Goal: Task Accomplishment & Management: Use online tool/utility

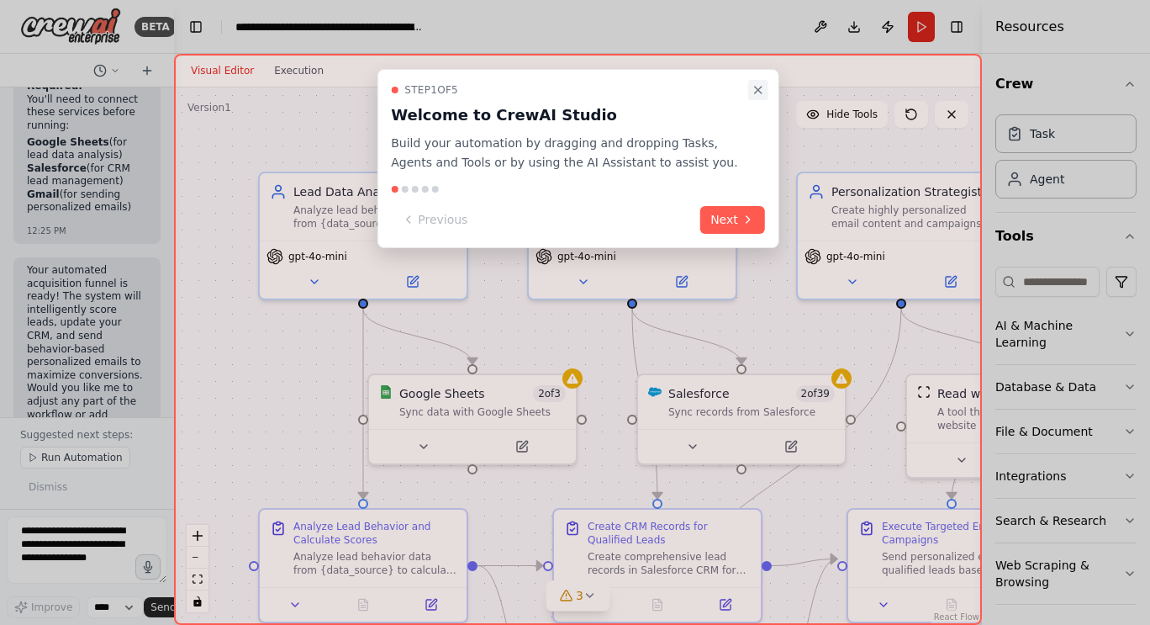
click at [757, 91] on icon "Close walkthrough" at bounding box center [758, 90] width 7 height 7
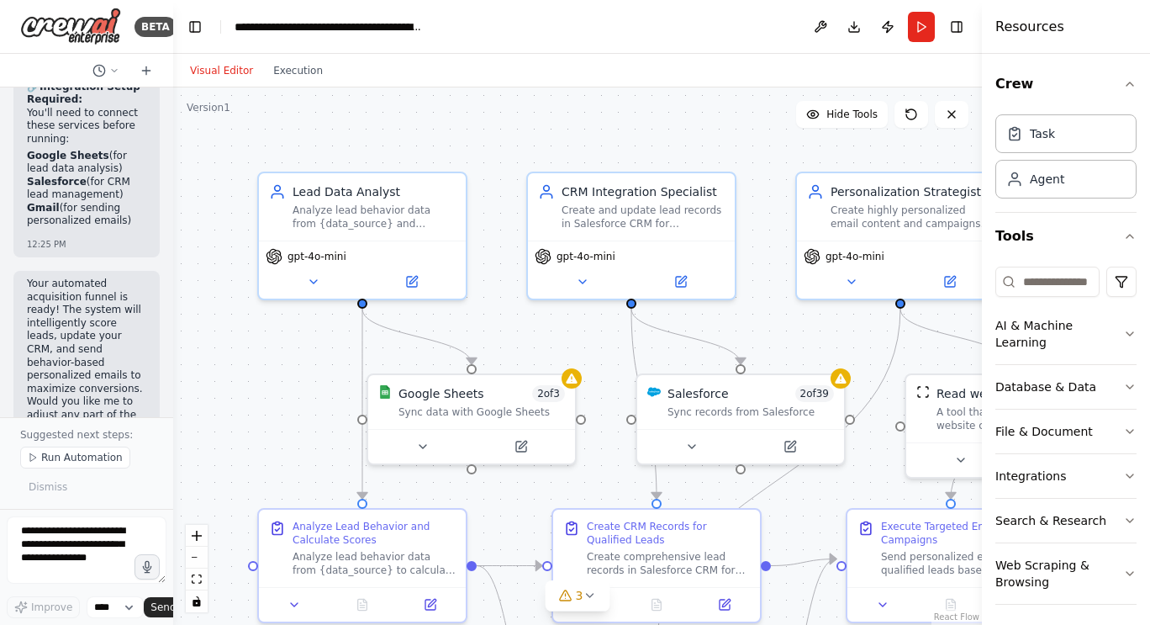
scroll to position [3450, 0]
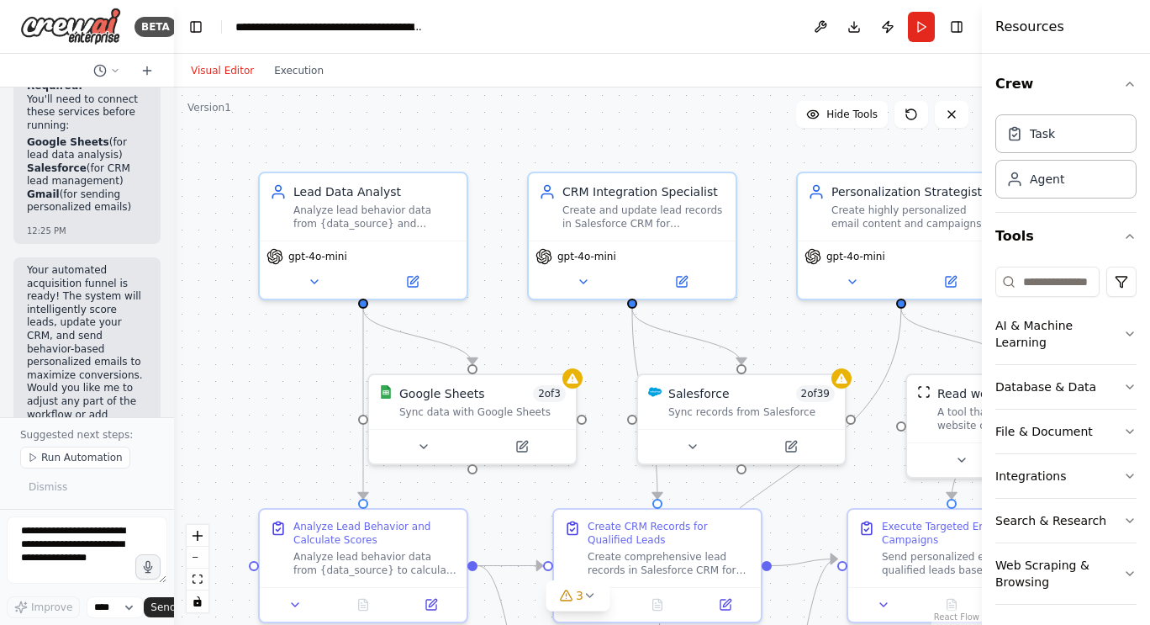
drag, startPoint x: 168, startPoint y: 384, endPoint x: 174, endPoint y: 330, distance: 54.1
click at [174, 330] on div "BETA Need to book a demo 12:23 PM ▶ Thought process I'm specifically designed t…" at bounding box center [575, 312] width 1150 height 625
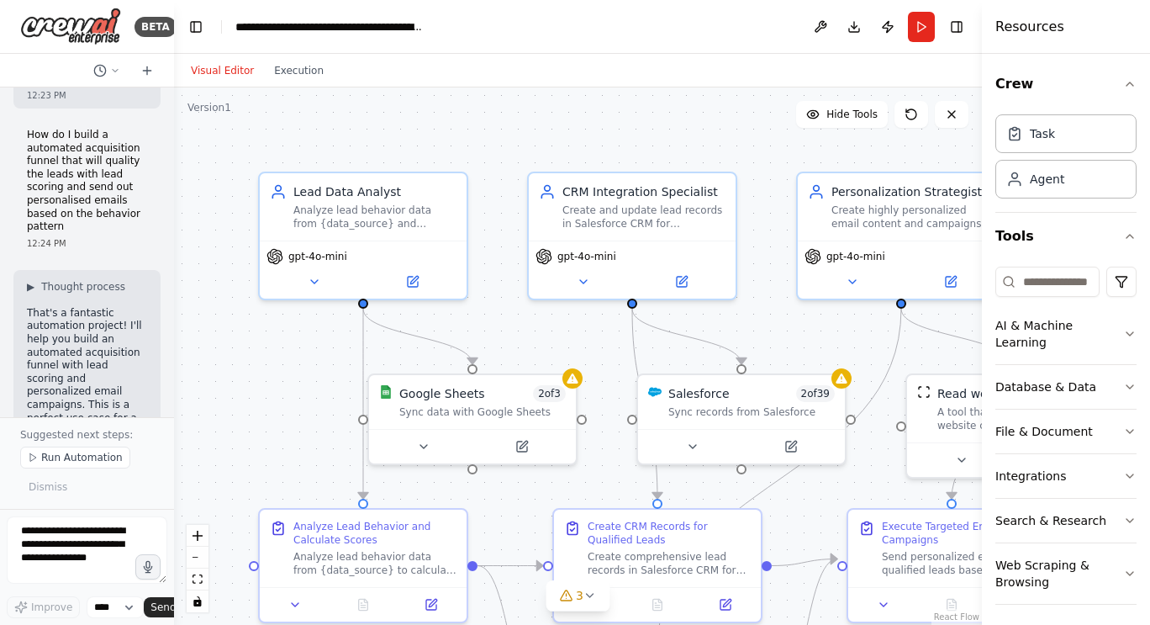
scroll to position [471, 0]
click at [951, 110] on icon at bounding box center [951, 114] width 13 height 13
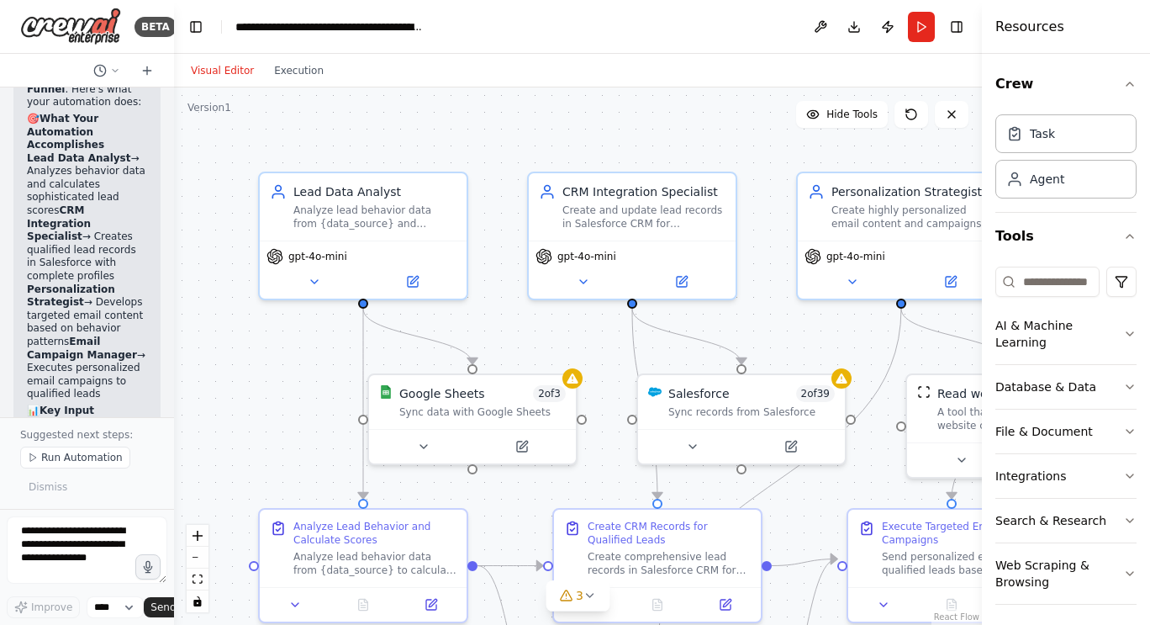
scroll to position [2613, 0]
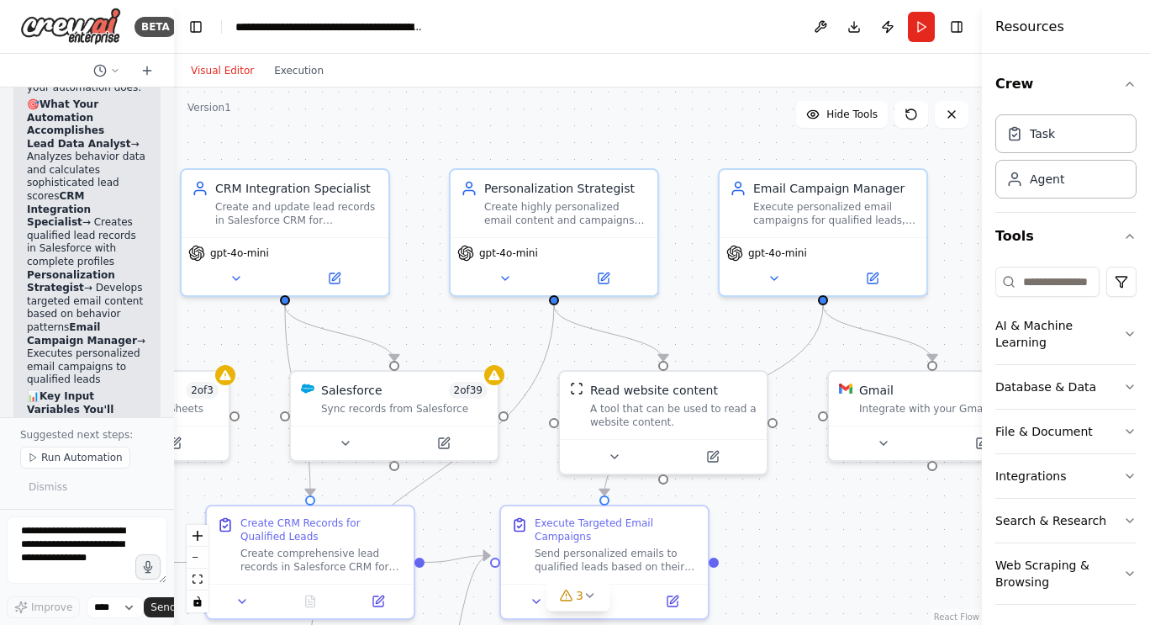
drag, startPoint x: 622, startPoint y: 145, endPoint x: 275, endPoint y: 141, distance: 347.2
click at [275, 141] on div ".deletable-edge-delete-btn { width: 20px; height: 20px; border: 0px solid #ffff…" at bounding box center [578, 355] width 808 height 537
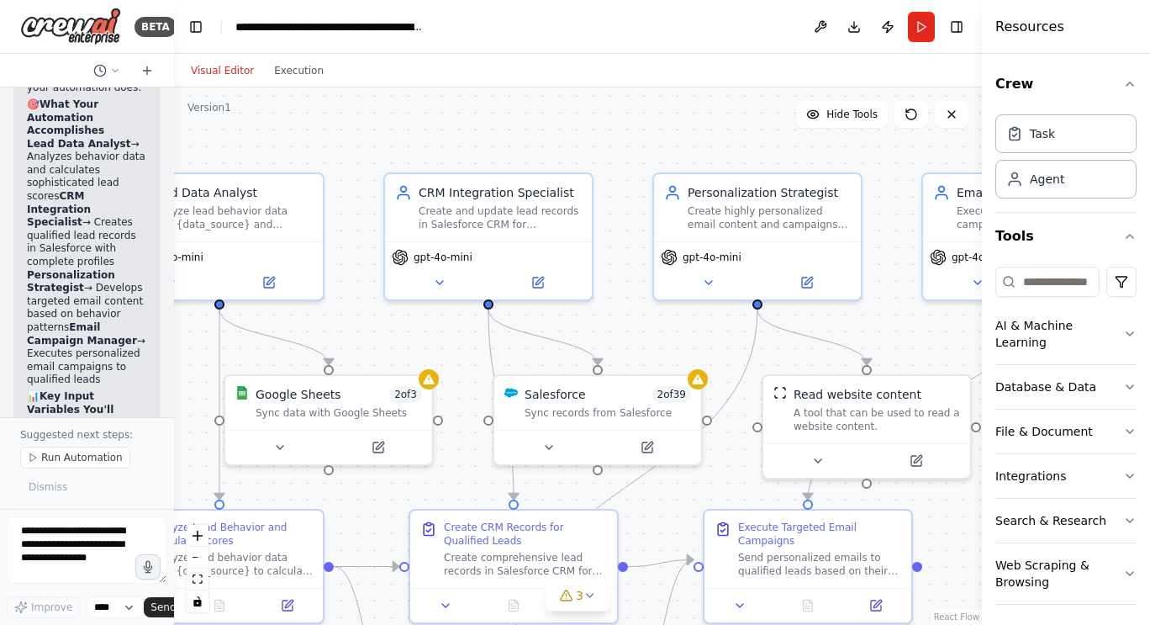
drag, startPoint x: 946, startPoint y: 320, endPoint x: 1149, endPoint y: 321, distance: 203.4
click at [1149, 321] on div "BETA Need to book a demo 12:23 PM ▶ Thought process I'm specifically designed t…" at bounding box center [575, 312] width 1150 height 625
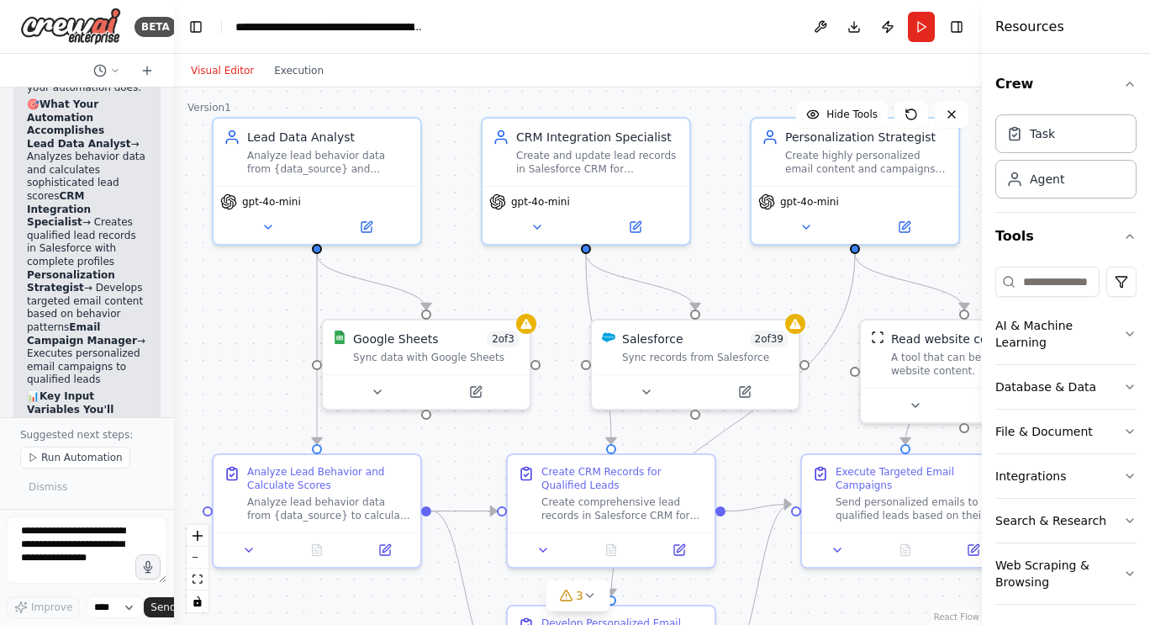
drag, startPoint x: 619, startPoint y: 334, endPoint x: 716, endPoint y: 282, distance: 110.6
click at [716, 282] on div ".deletable-edge-delete-btn { width: 20px; height: 20px; border: 0px solid #ffff…" at bounding box center [578, 355] width 808 height 537
click at [270, 225] on icon at bounding box center [267, 223] width 13 height 13
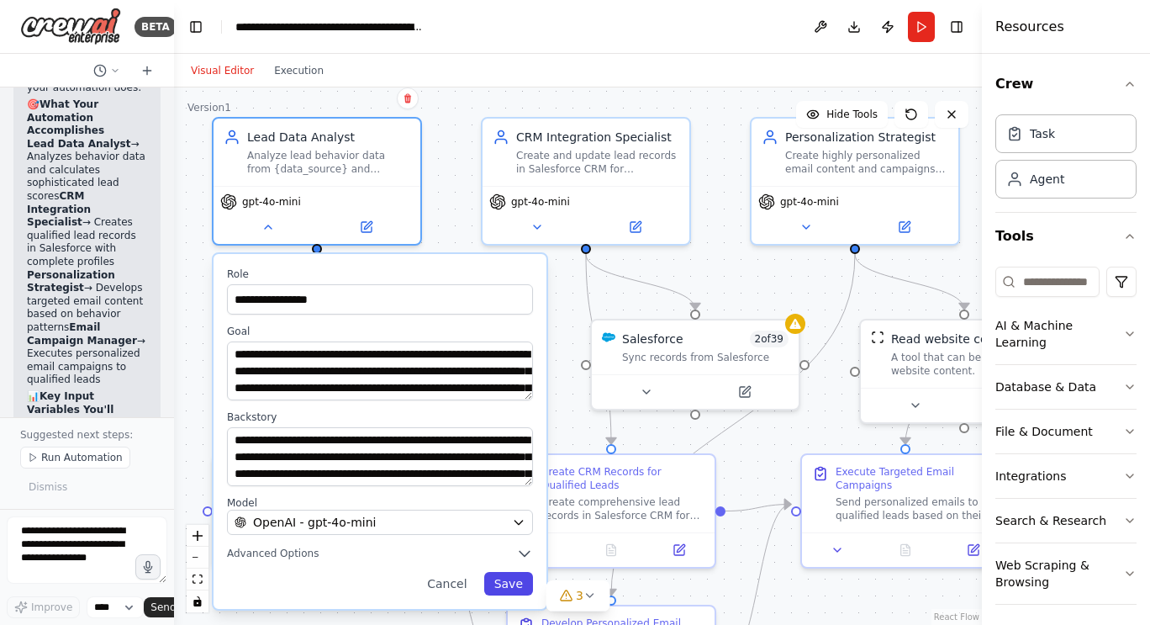
click at [518, 583] on button "Save" at bounding box center [508, 584] width 49 height 24
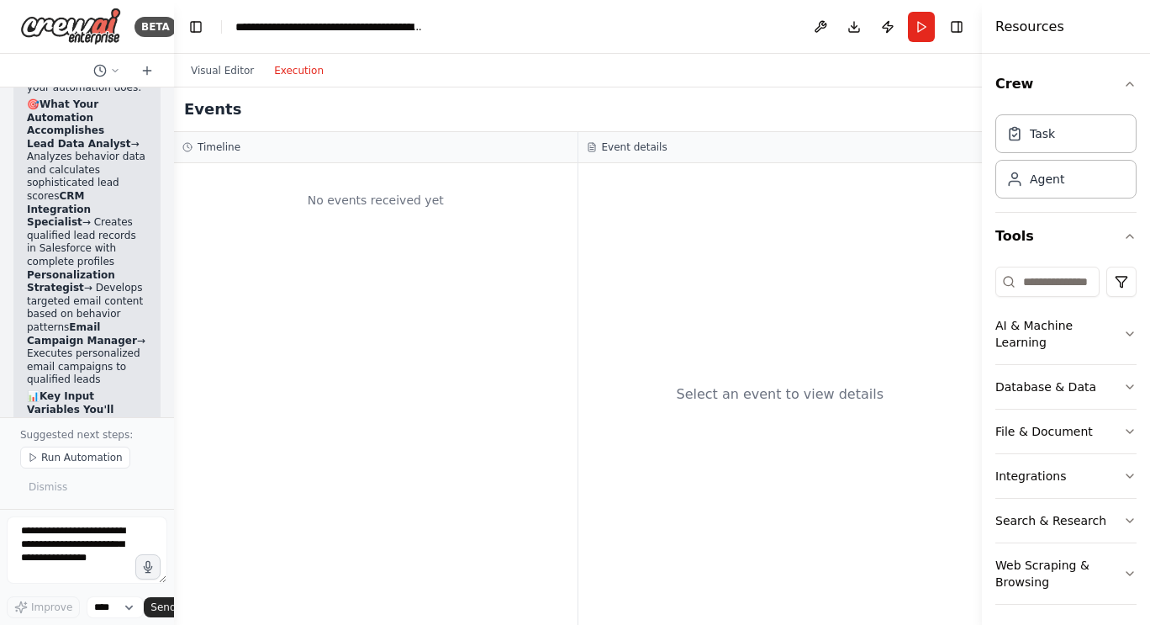
click at [292, 64] on button "Execution" at bounding box center [299, 71] width 70 height 20
click at [819, 25] on button at bounding box center [820, 27] width 27 height 30
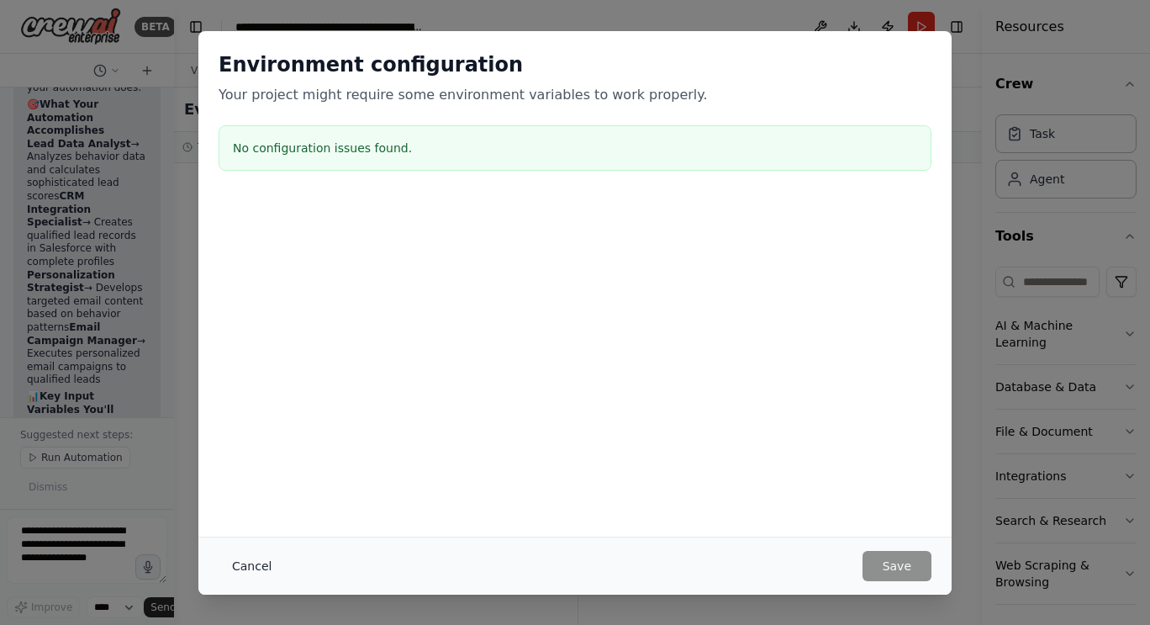
click at [253, 562] on button "Cancel" at bounding box center [252, 566] width 66 height 30
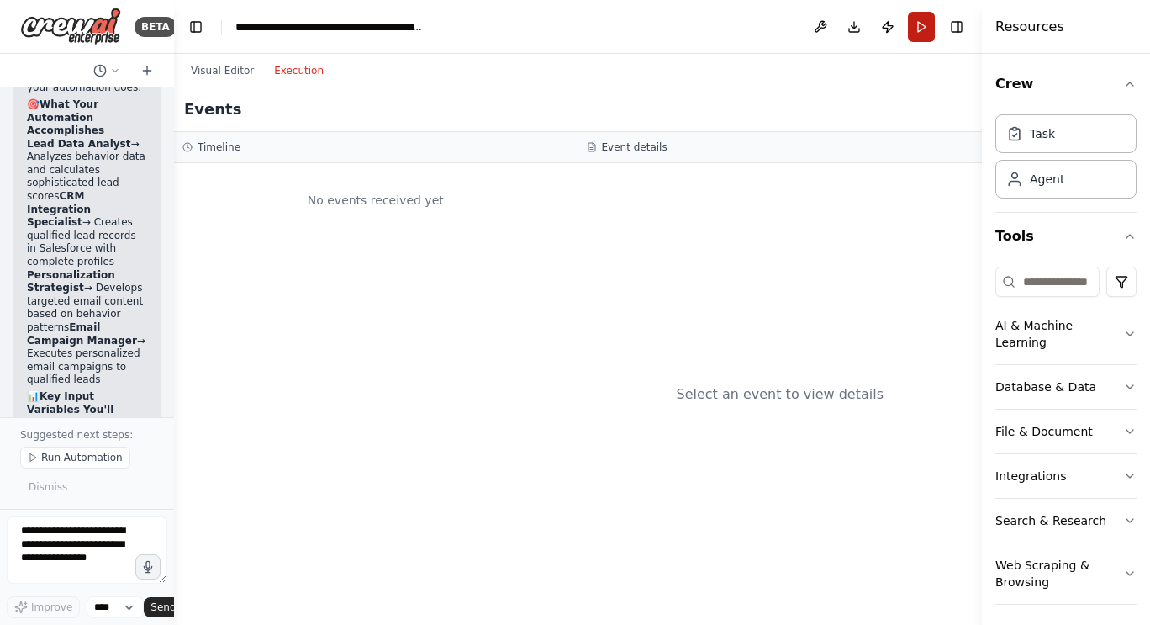
click at [916, 24] on button "Run" at bounding box center [921, 27] width 27 height 30
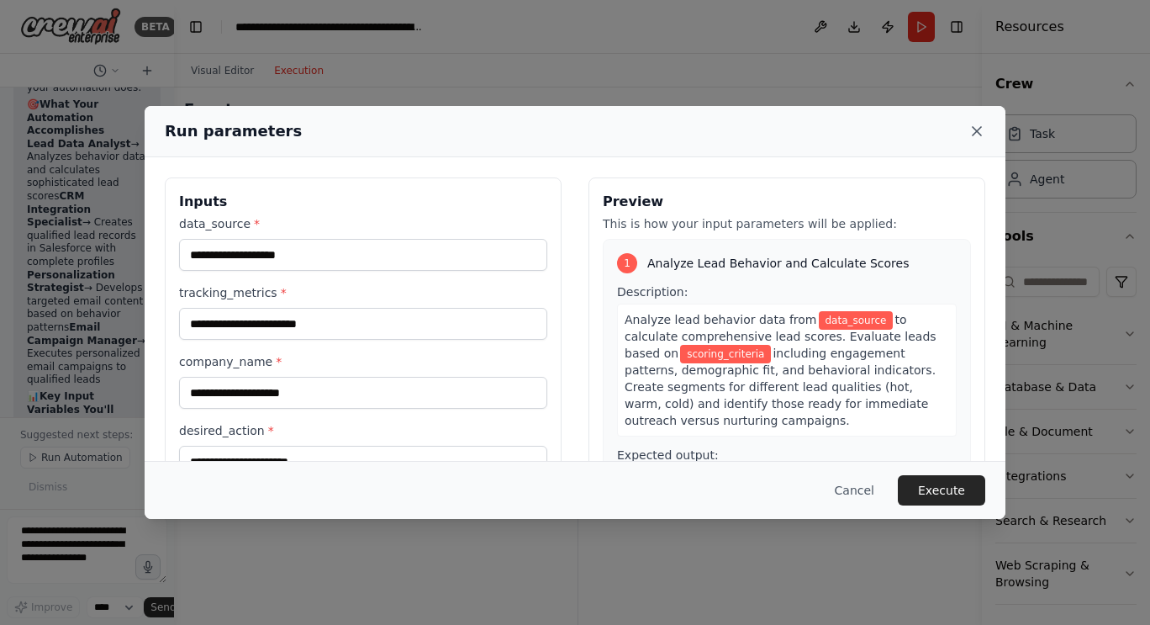
click at [978, 128] on icon at bounding box center [976, 131] width 17 height 17
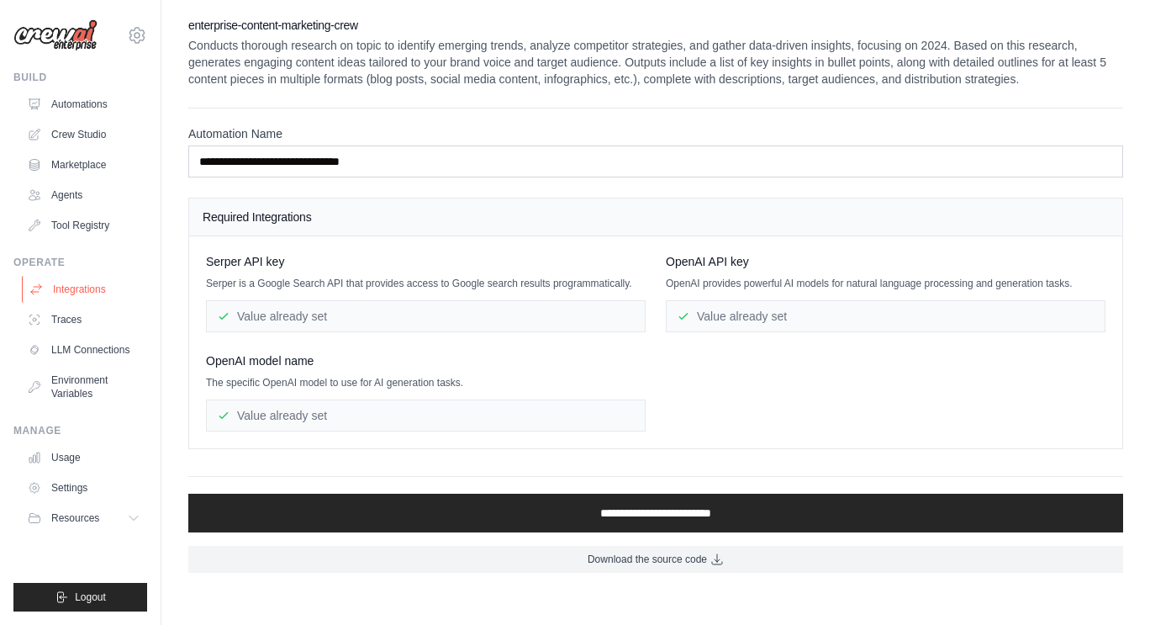
click at [78, 285] on link "Integrations" at bounding box center [85, 289] width 127 height 27
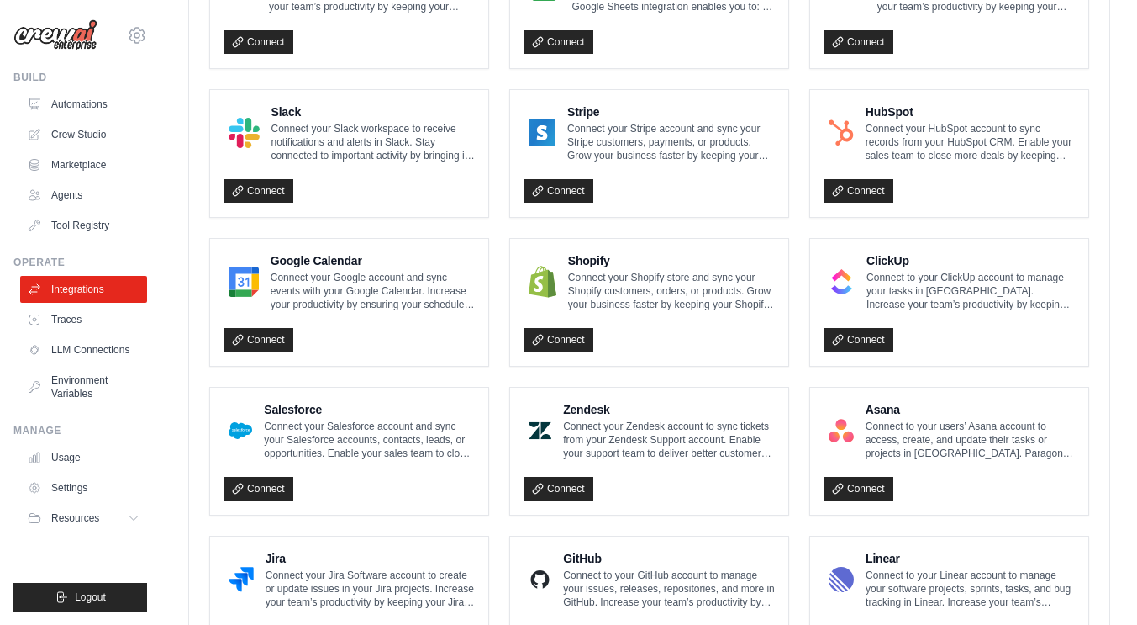
scroll to position [568, 0]
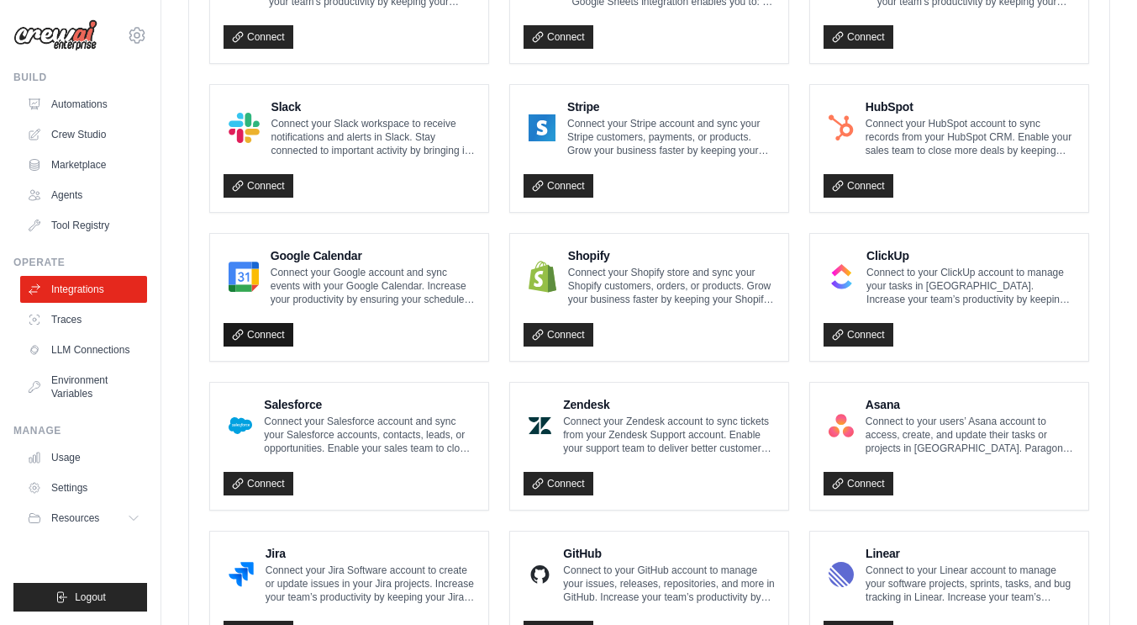
click at [259, 334] on link "Connect" at bounding box center [259, 335] width 70 height 24
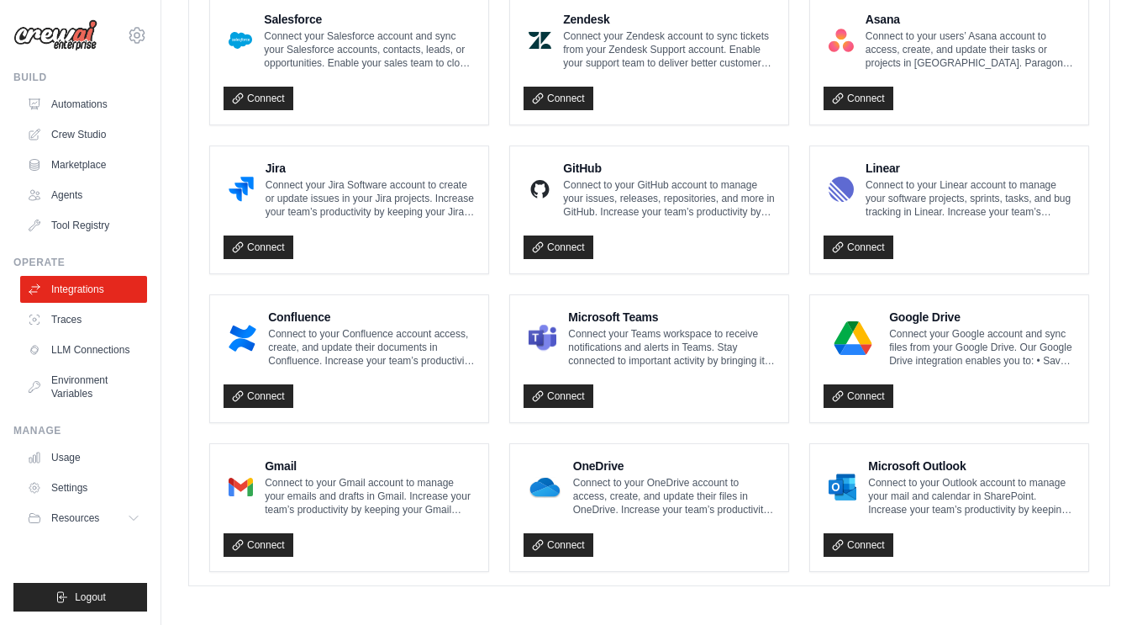
scroll to position [954, 0]
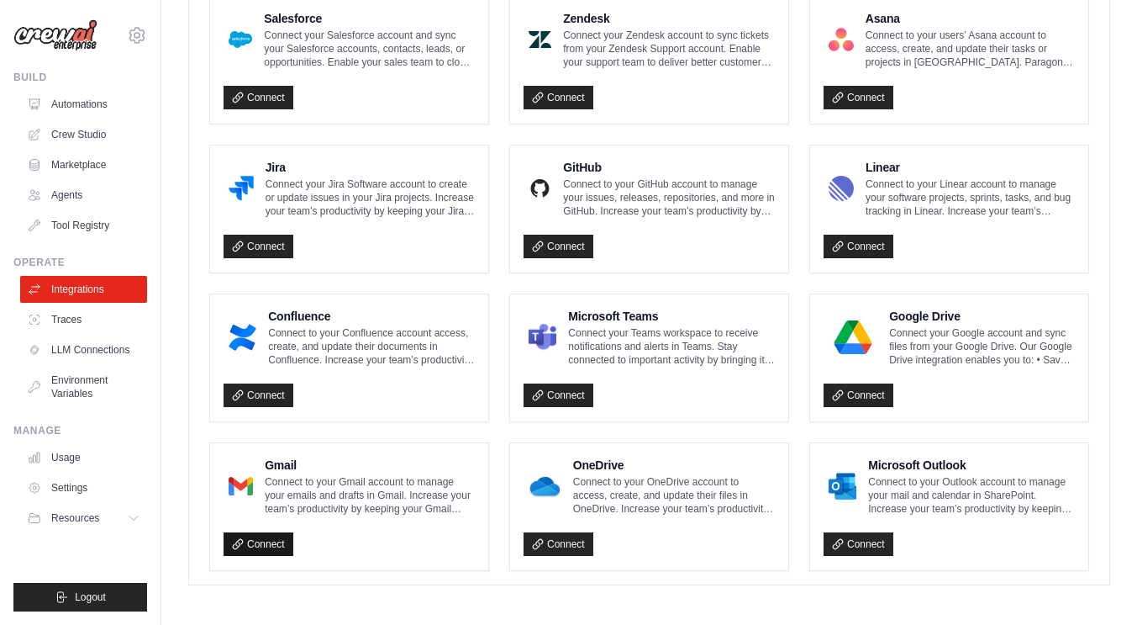
click at [252, 537] on link "Connect" at bounding box center [259, 544] width 70 height 24
click at [562, 392] on link "Connect" at bounding box center [559, 395] width 70 height 24
click at [865, 542] on link "Connect" at bounding box center [859, 544] width 70 height 24
click at [82, 355] on link "LLM Connections" at bounding box center [85, 349] width 127 height 27
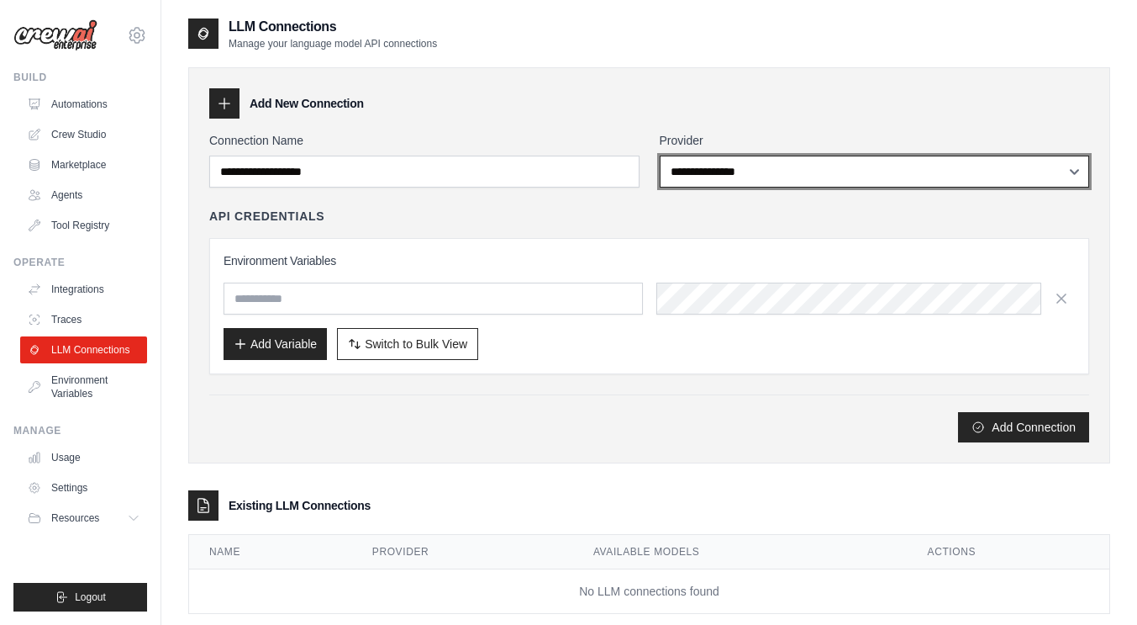
click at [849, 171] on select "**********" at bounding box center [875, 172] width 430 height 32
select select "*******"
click at [660, 156] on select "**********" at bounding box center [875, 172] width 430 height 32
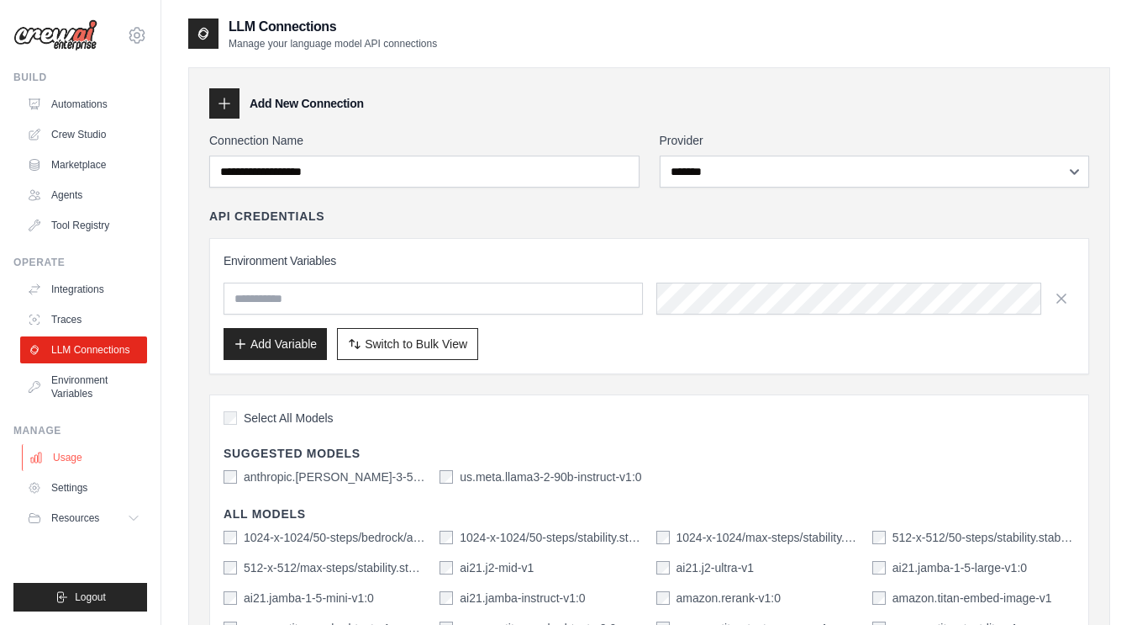
click at [64, 461] on link "Usage" at bounding box center [85, 457] width 127 height 27
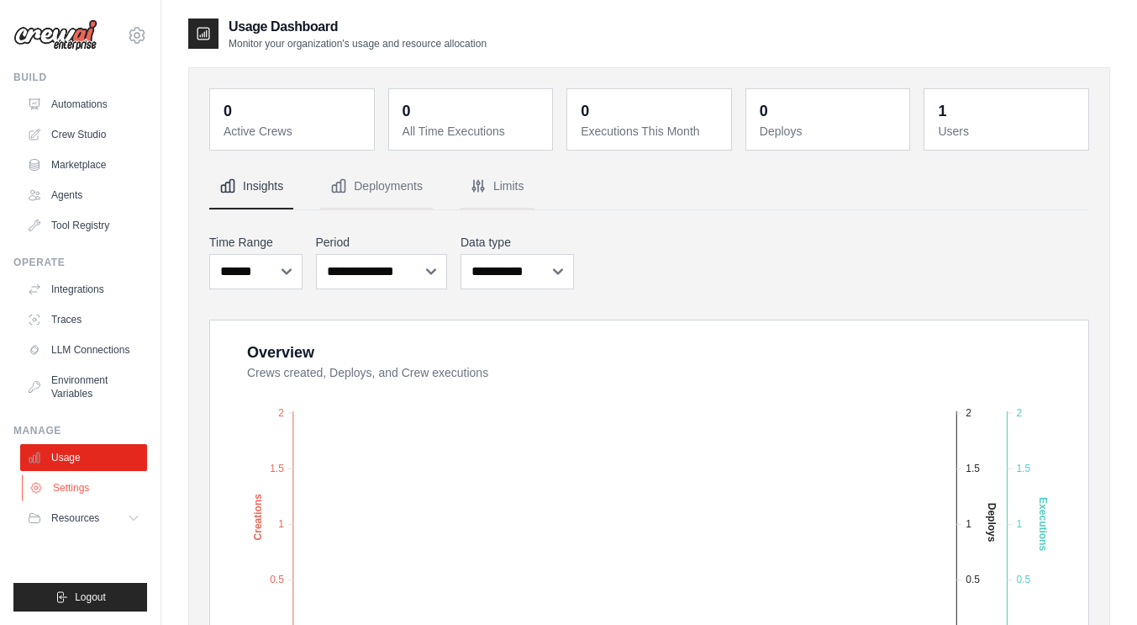
click at [79, 488] on link "Settings" at bounding box center [85, 487] width 127 height 27
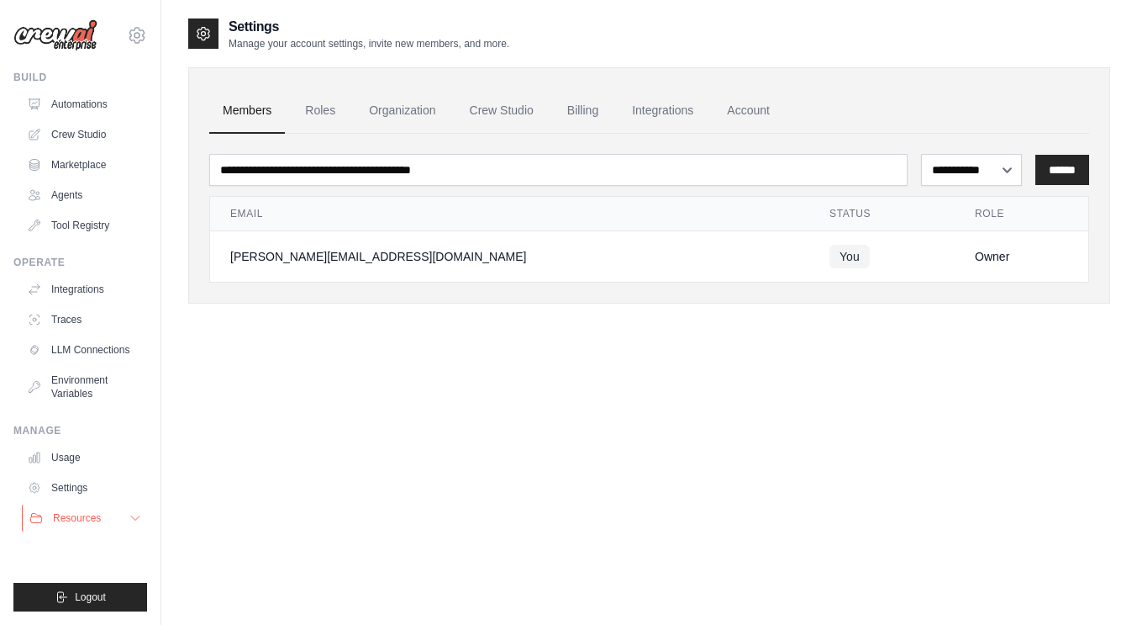
click at [82, 519] on span "Resources" at bounding box center [77, 517] width 48 height 13
click at [74, 199] on link "Agents" at bounding box center [85, 195] width 127 height 27
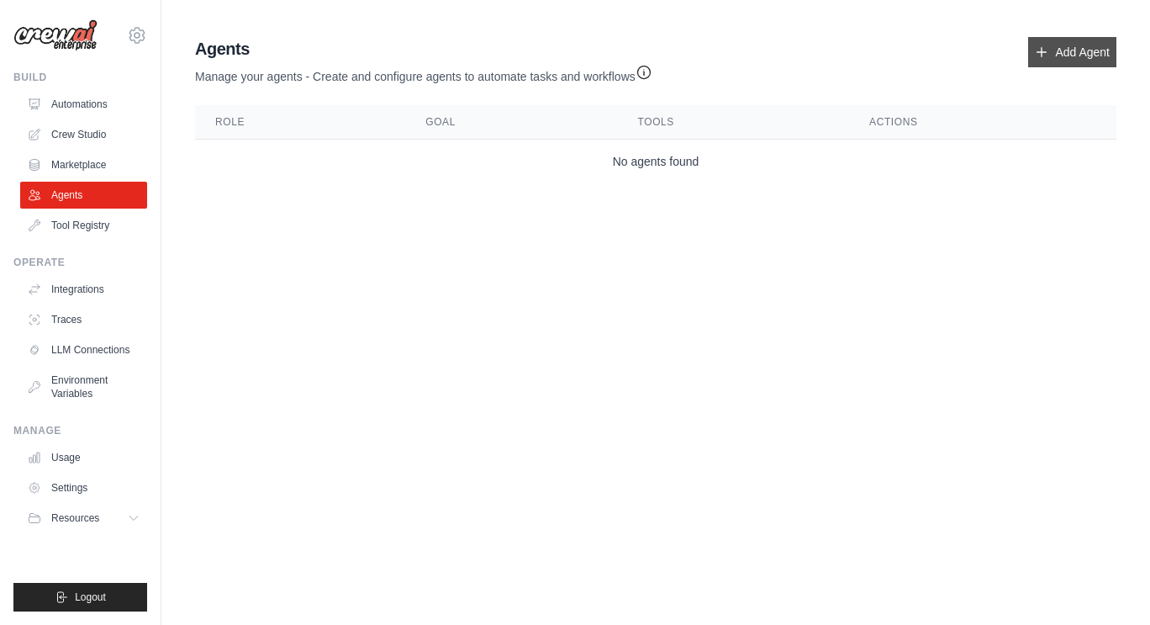
click at [1077, 45] on link "Add Agent" at bounding box center [1072, 52] width 88 height 30
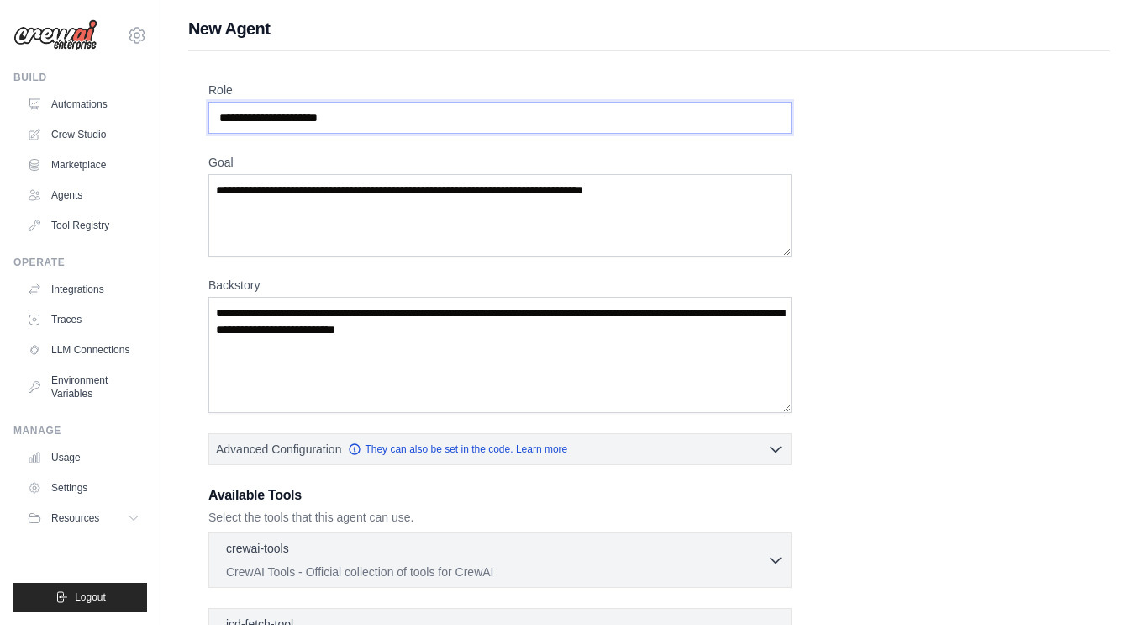
click at [723, 117] on input "Role" at bounding box center [499, 118] width 583 height 32
click at [1015, 298] on div "Role Goal [GEOGRAPHIC_DATA] Advanced Configuration They can also be set in the …" at bounding box center [649, 454] width 882 height 745
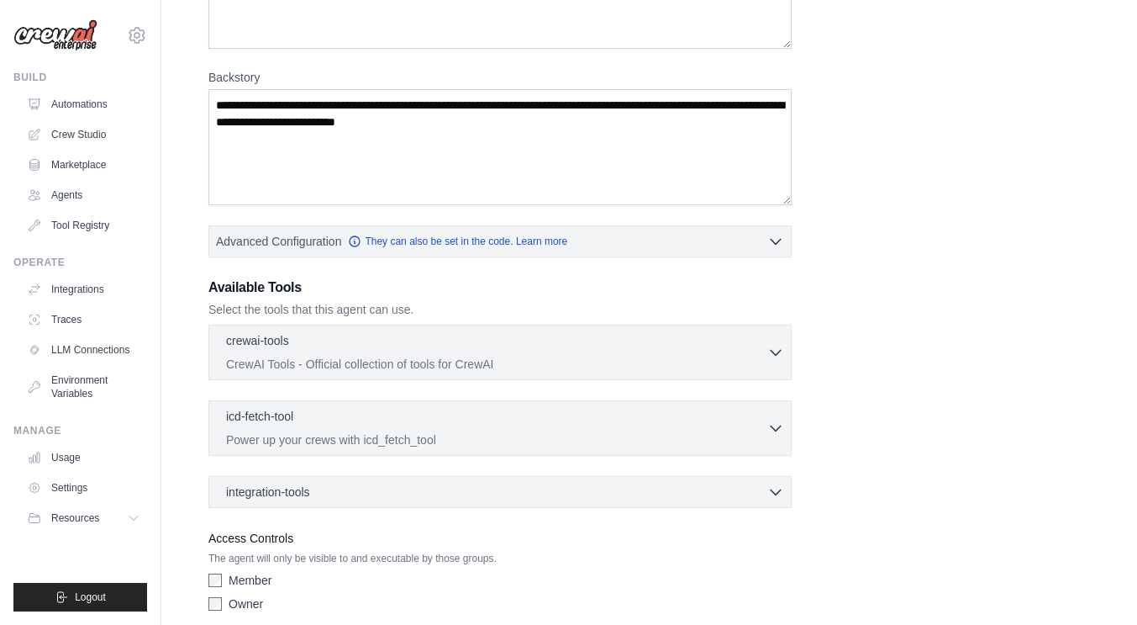
scroll to position [277, 0]
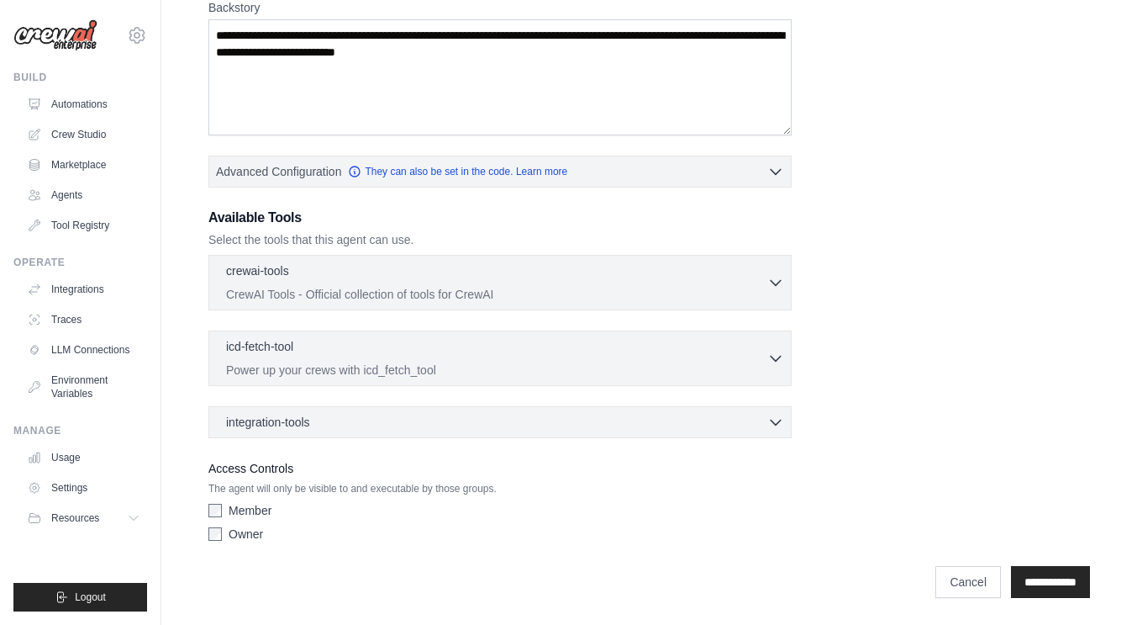
click at [256, 533] on label "Owner" at bounding box center [246, 533] width 34 height 17
click at [1046, 582] on input "**********" at bounding box center [1050, 582] width 79 height 32
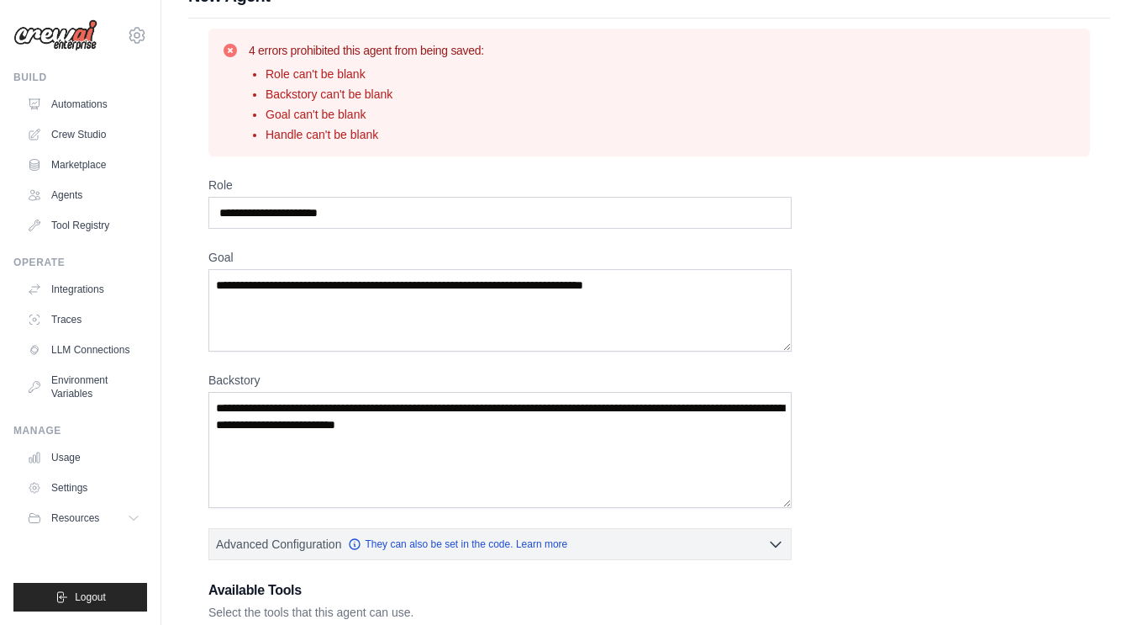
scroll to position [24, 0]
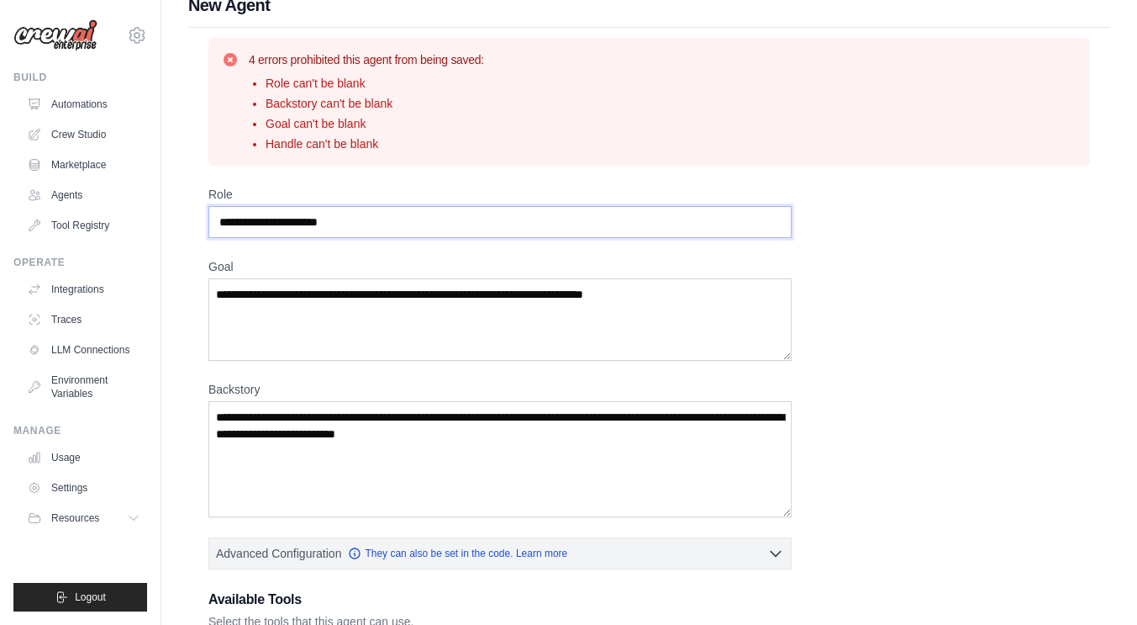
click at [605, 220] on input "Role" at bounding box center [499, 222] width 583 height 32
type input "**********"
click at [730, 304] on textarea "Goal" at bounding box center [499, 319] width 583 height 82
type textarea "**********"
click at [514, 442] on textarea "Backstory" at bounding box center [499, 459] width 583 height 116
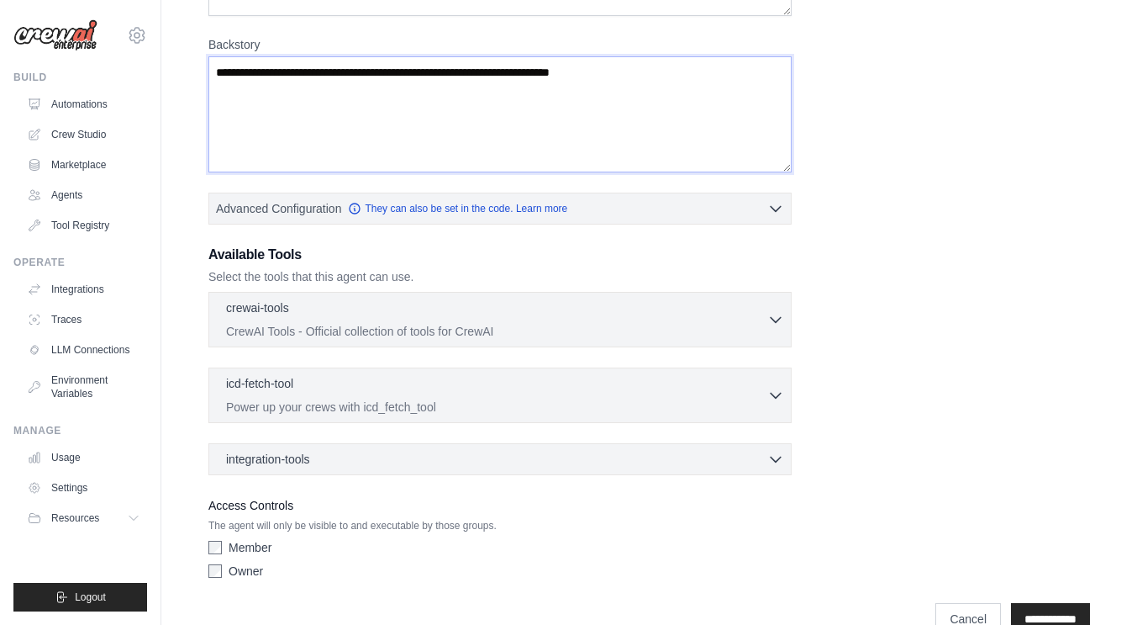
scroll to position [405, 0]
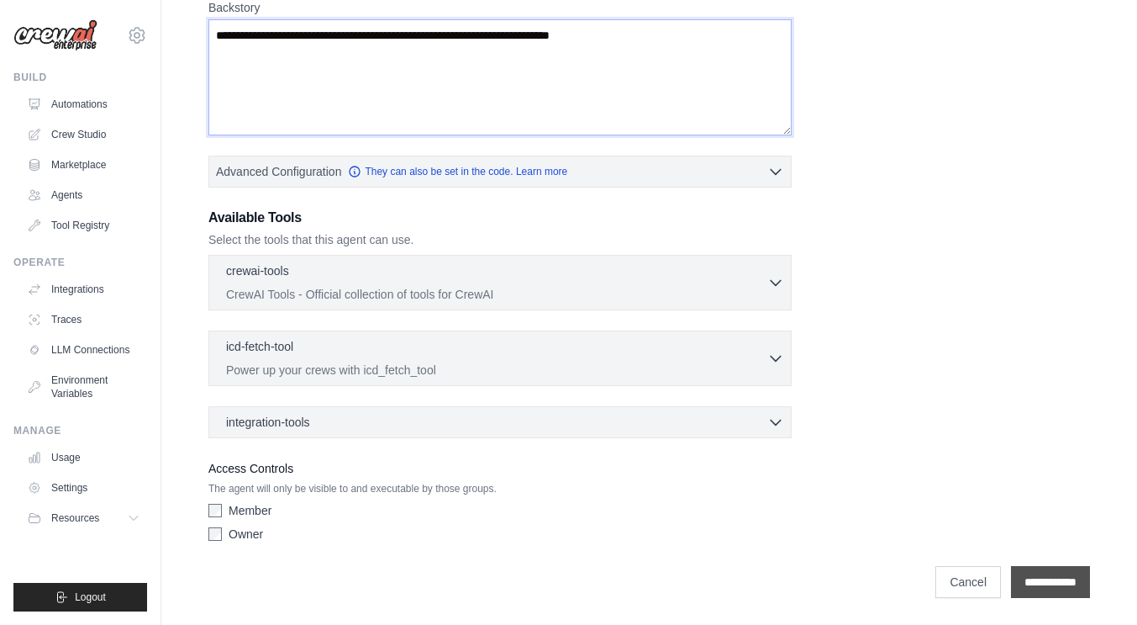
type textarea "**********"
click at [1038, 584] on input "**********" at bounding box center [1050, 582] width 79 height 32
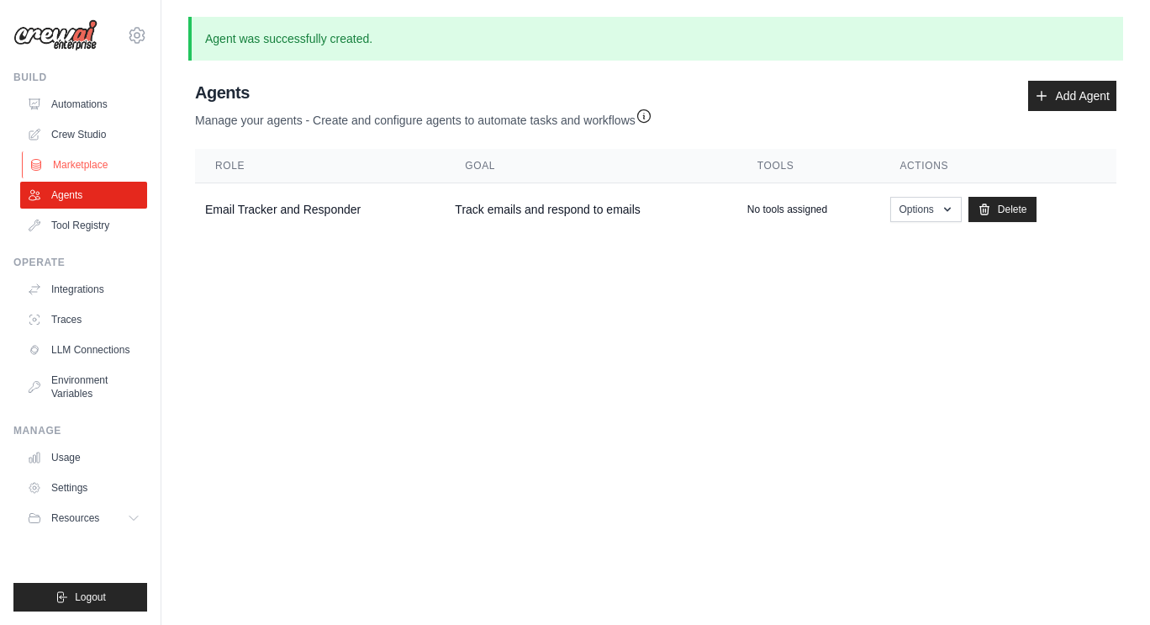
click at [86, 163] on link "Marketplace" at bounding box center [85, 164] width 127 height 27
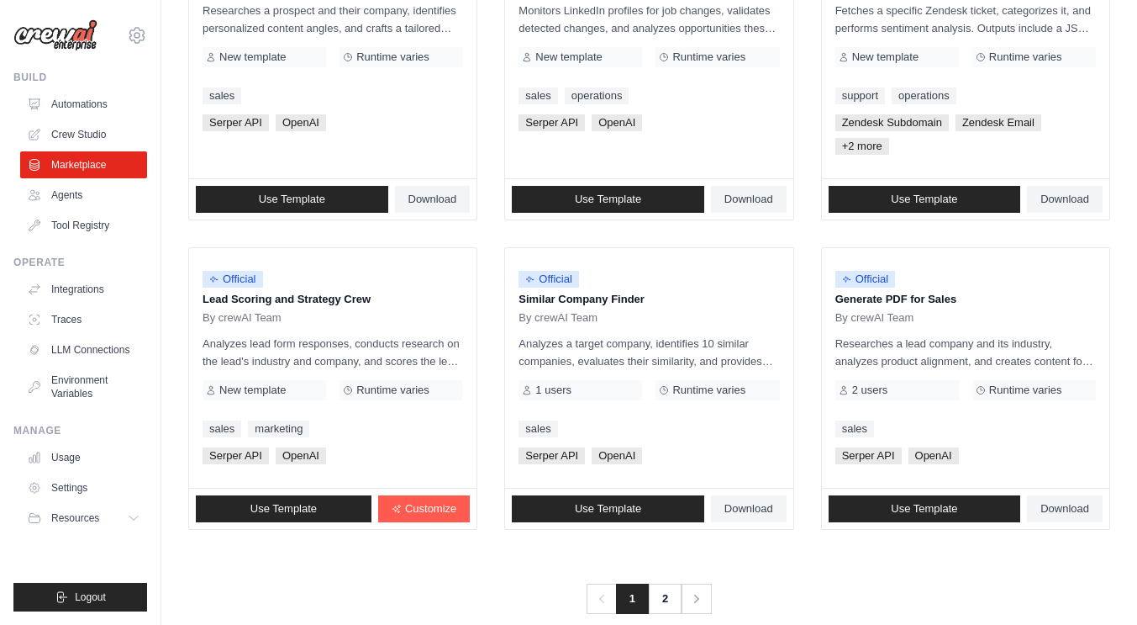
scroll to position [959, 0]
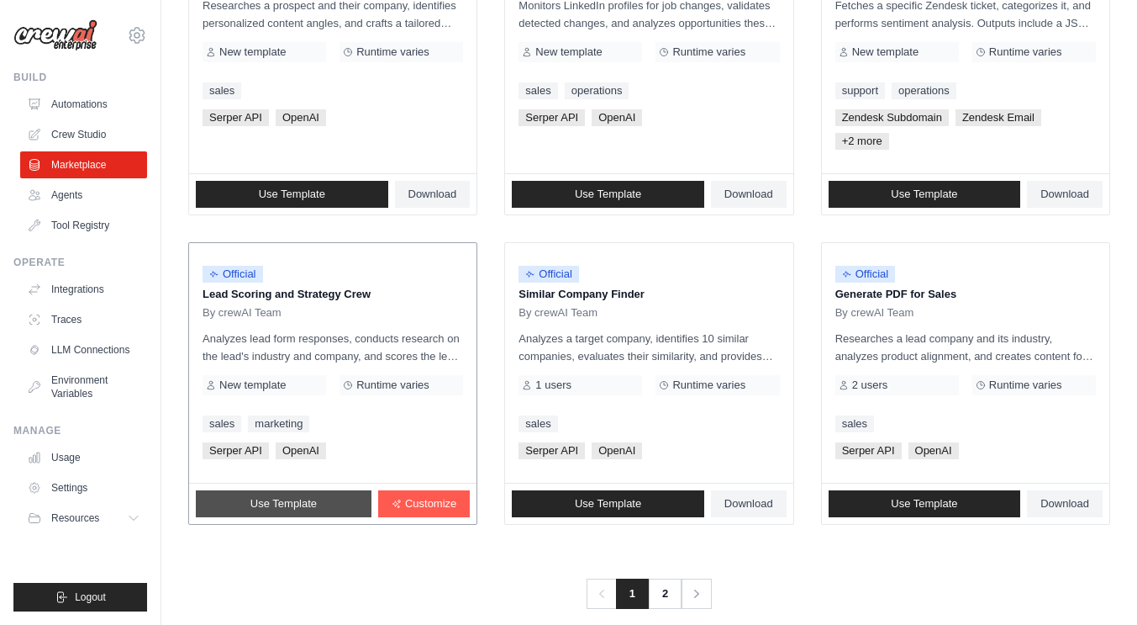
click at [293, 502] on span "Use Template" at bounding box center [284, 503] width 66 height 13
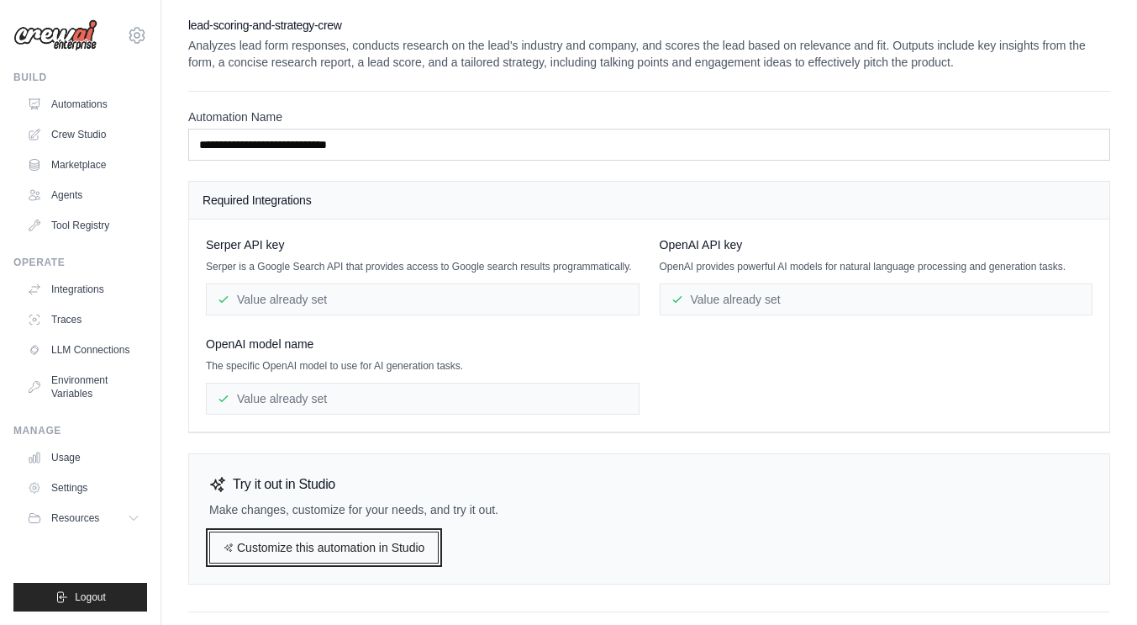
click at [325, 543] on link "Customize this automation in Studio" at bounding box center [323, 547] width 229 height 32
